Goal: Obtain resource: Obtain resource

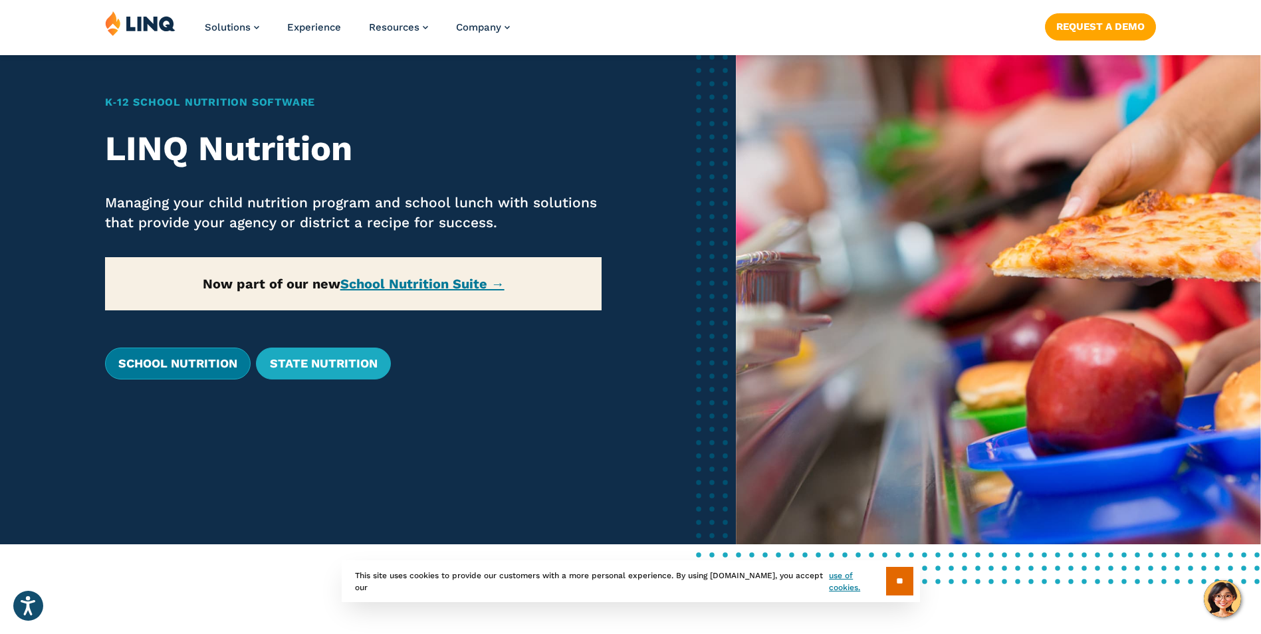
click at [223, 367] on link "School Nutrition" at bounding box center [178, 364] width 146 height 32
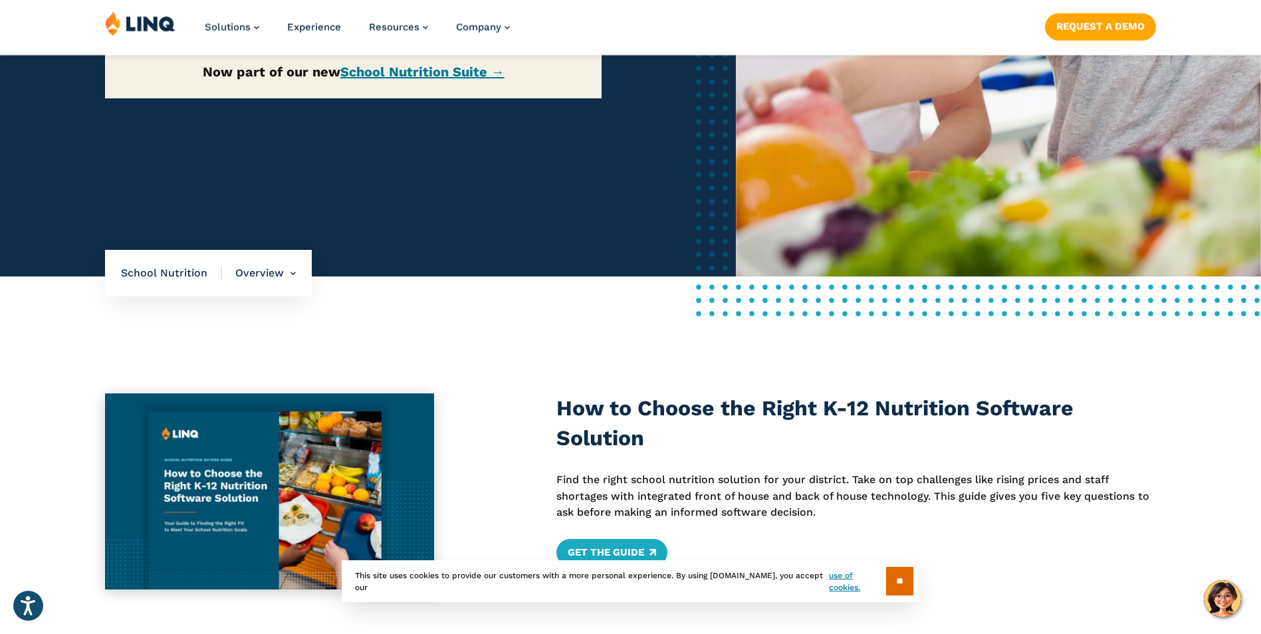
scroll to position [532, 0]
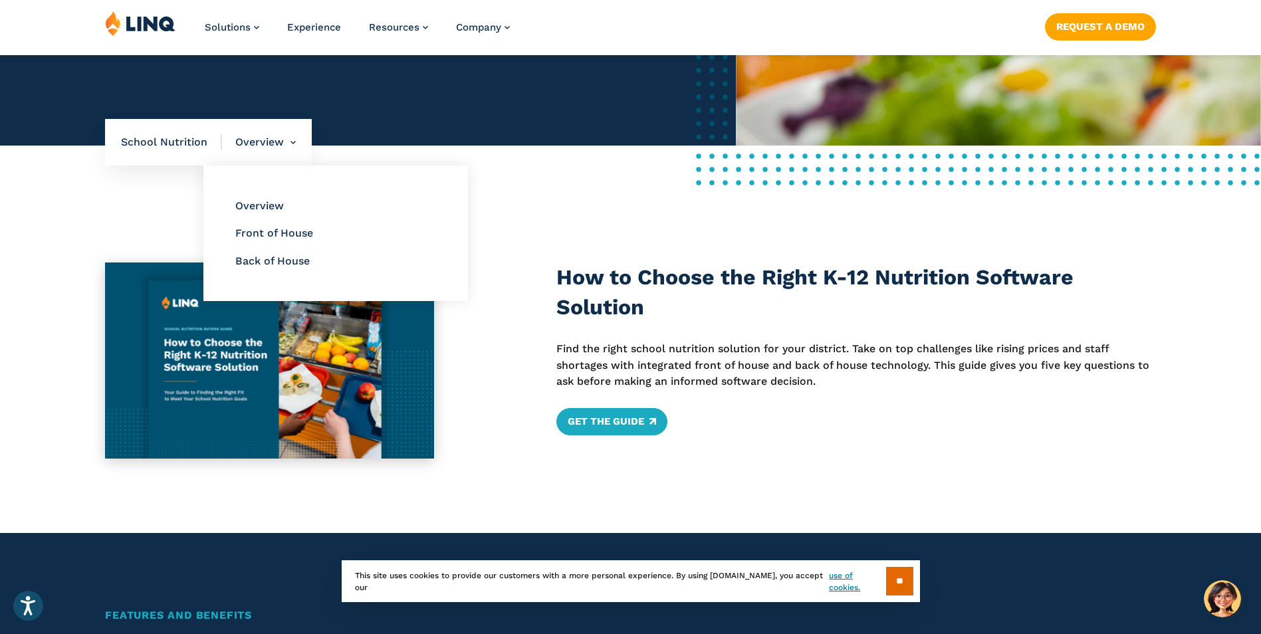
click at [250, 147] on li "Overview Overview Front of House Back of House" at bounding box center [259, 142] width 74 height 47
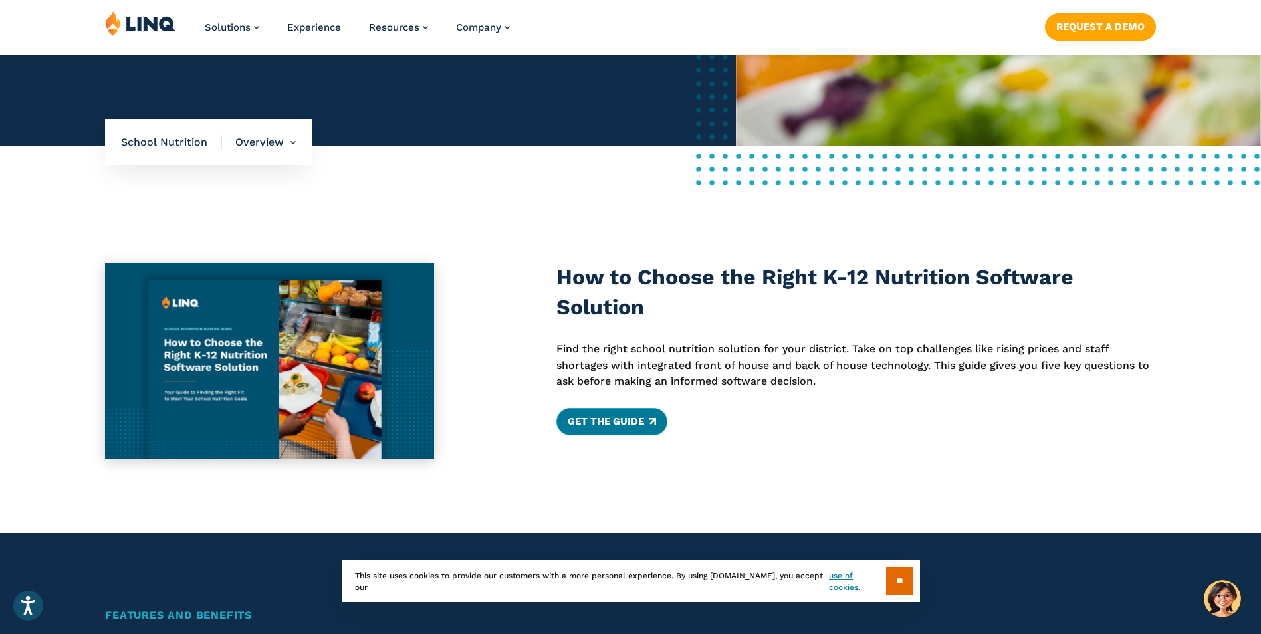
click at [645, 425] on link "Get the Guide" at bounding box center [611, 421] width 111 height 27
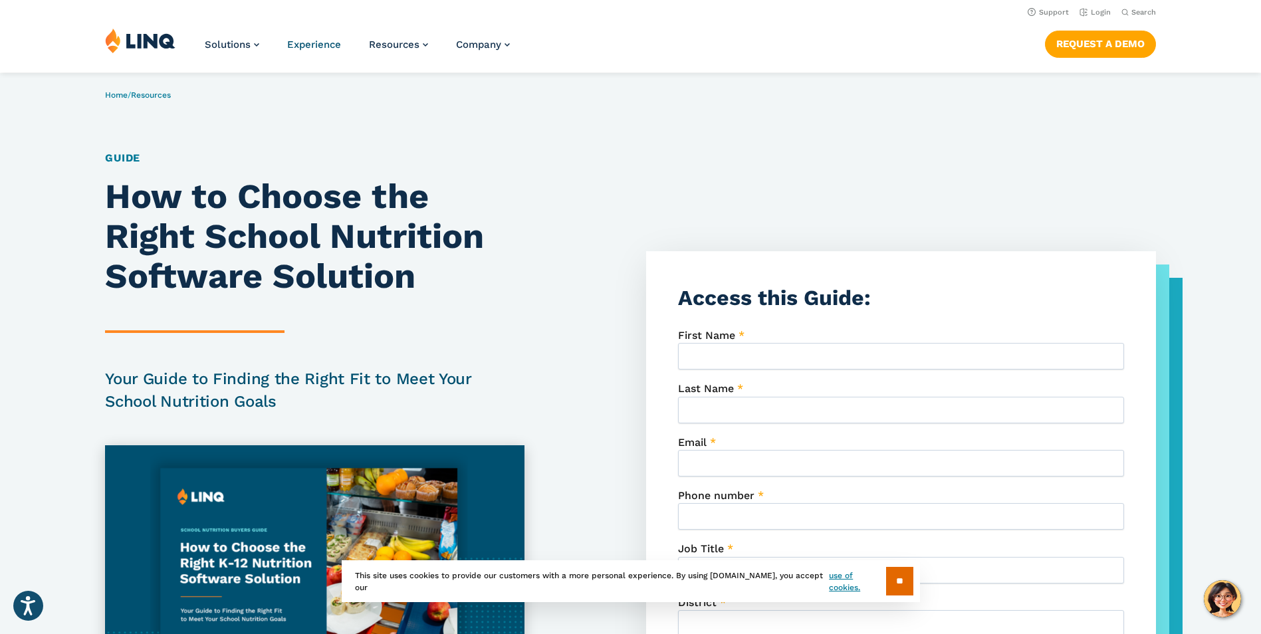
click at [314, 41] on span "Experience" at bounding box center [314, 45] width 54 height 12
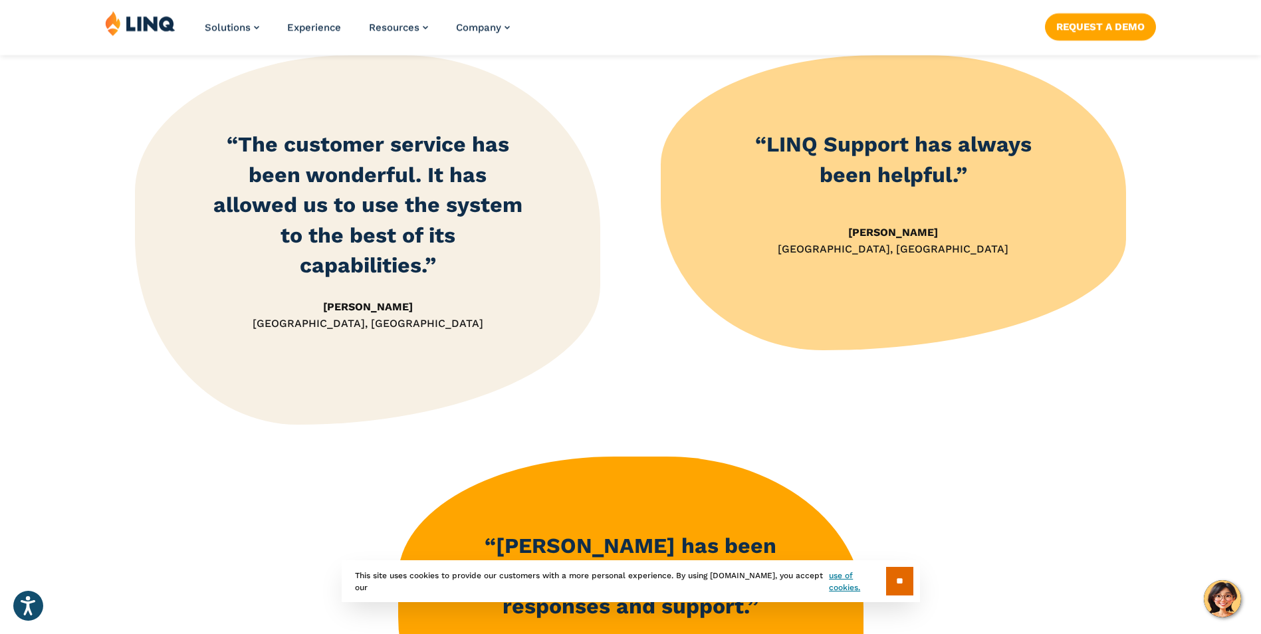
scroll to position [1728, 0]
